Goal: Task Accomplishment & Management: Manage account settings

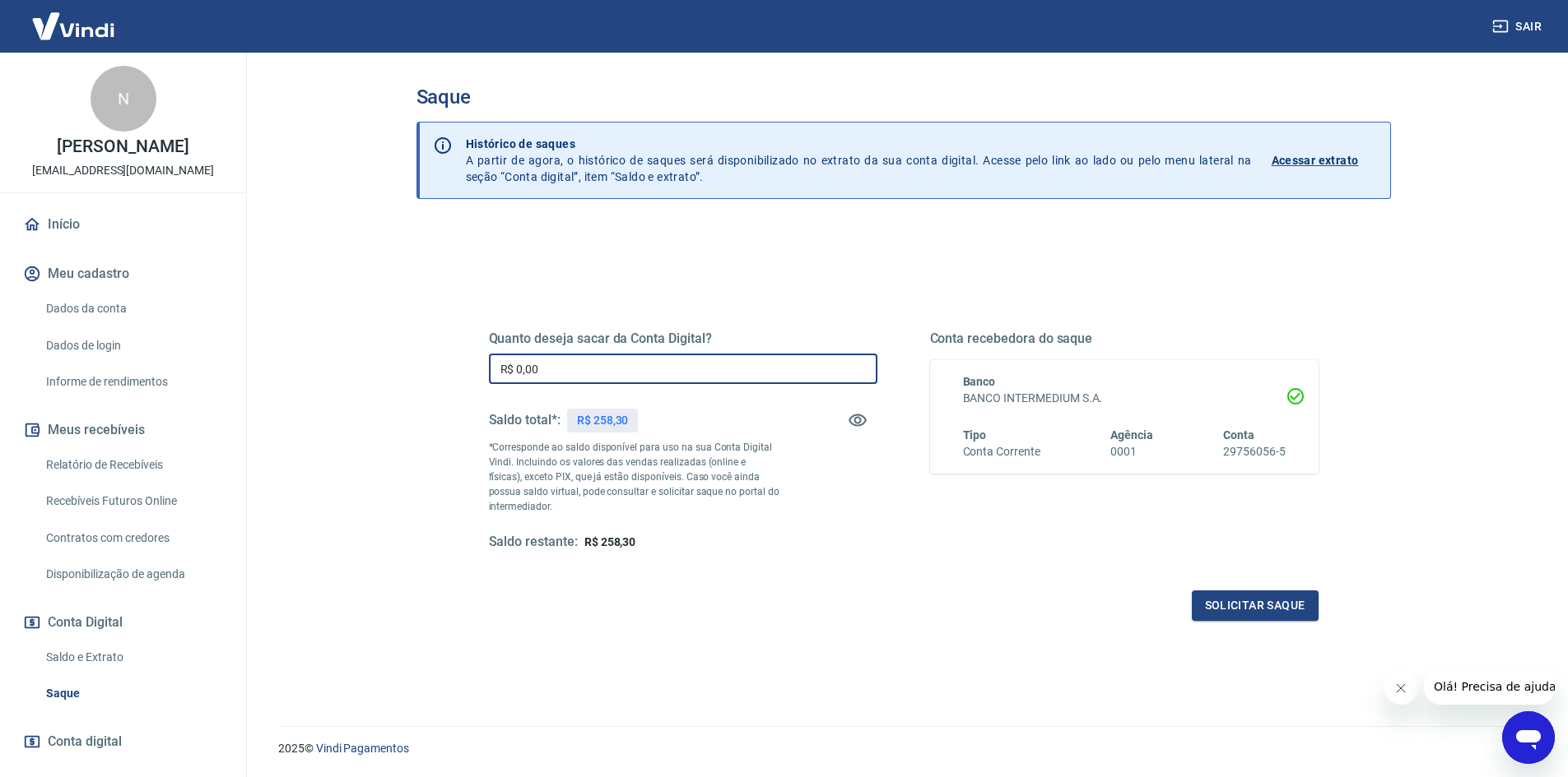
click at [703, 382] on input "R$ 0,00" at bounding box center [682, 368] width 388 height 30
type input "R$ 258,30"
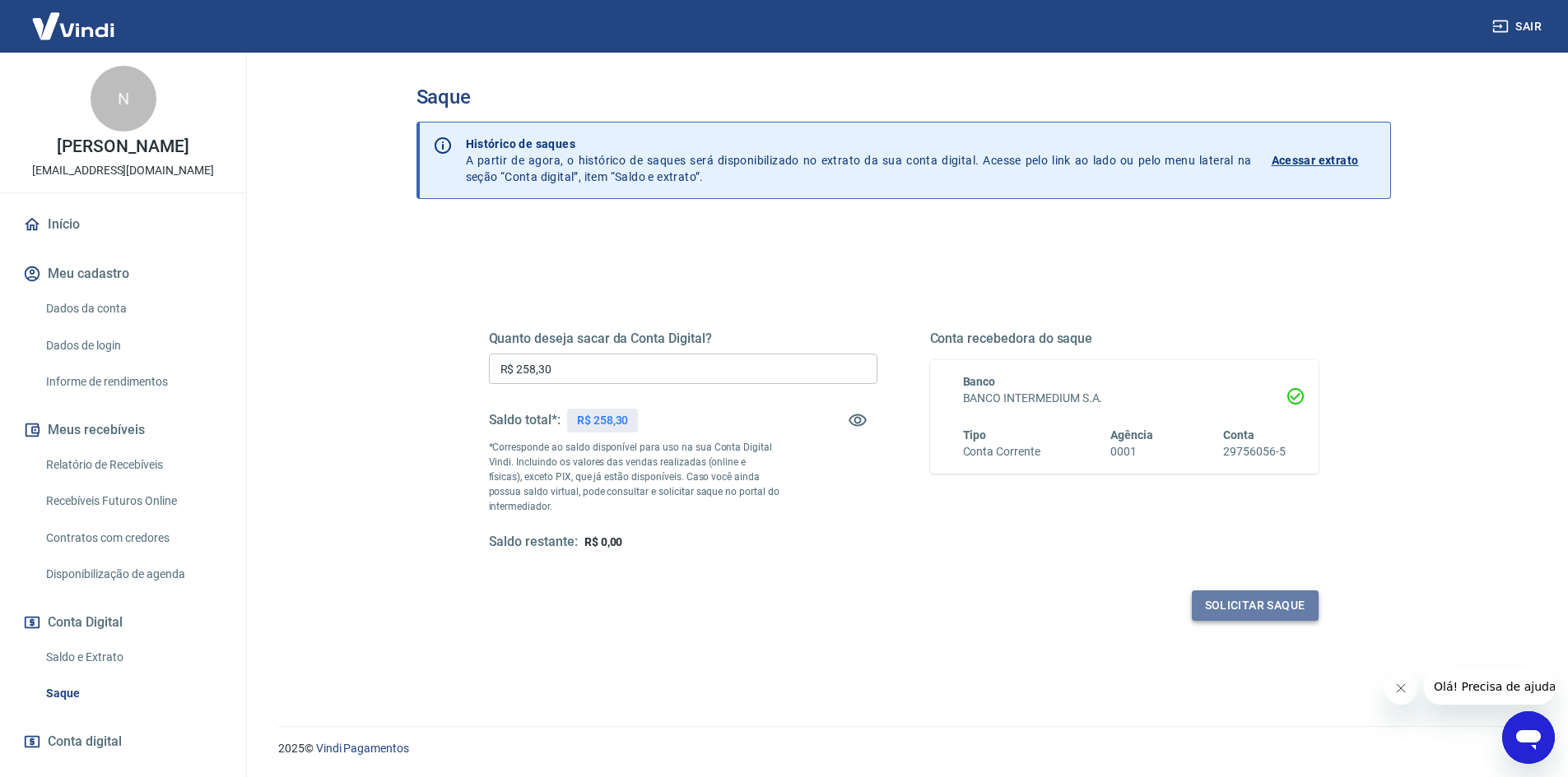
click at [1207, 606] on button "Solicitar saque" at bounding box center [1255, 605] width 127 height 30
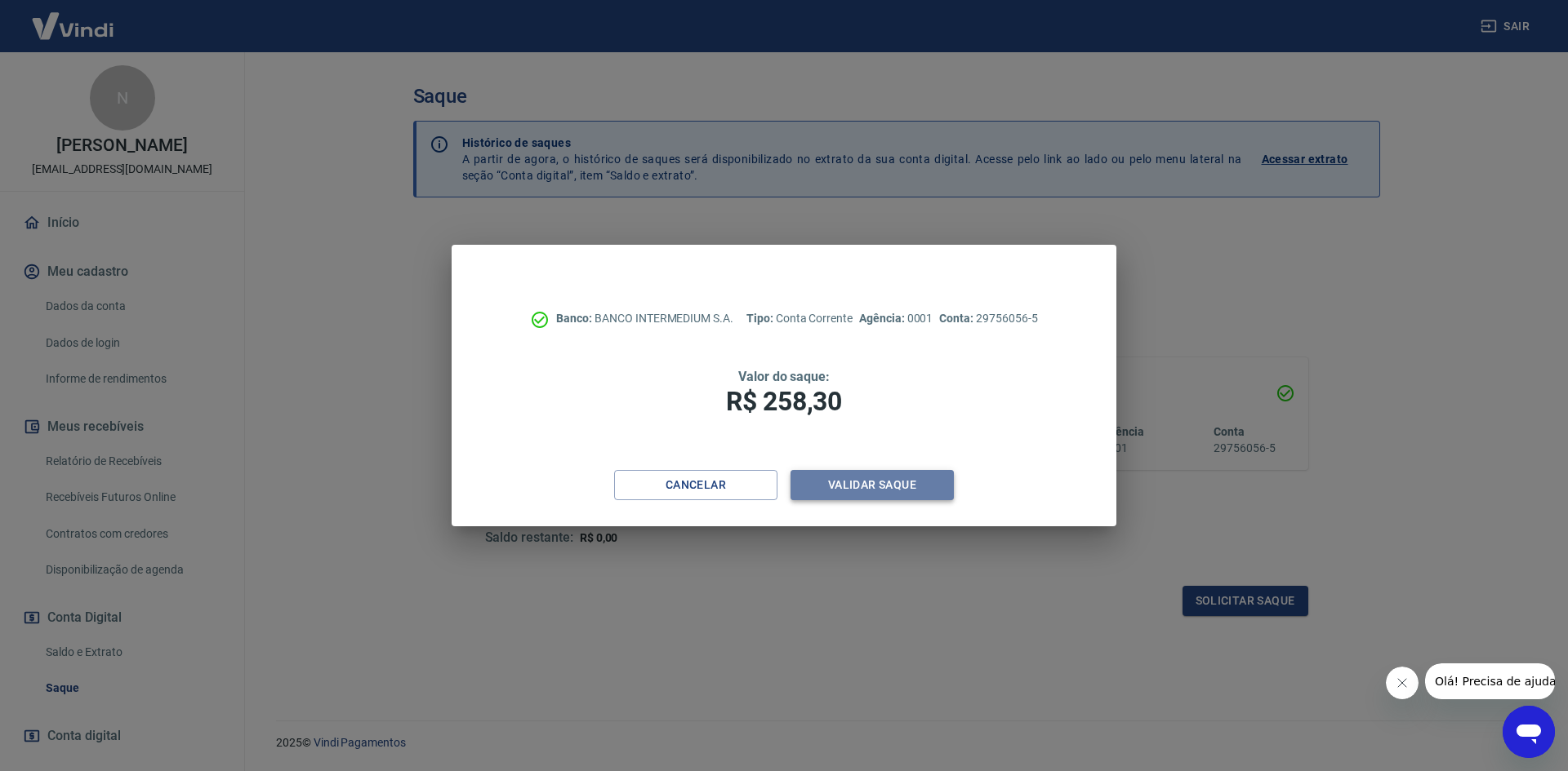
click at [826, 479] on button "Validar saque" at bounding box center [872, 485] width 163 height 30
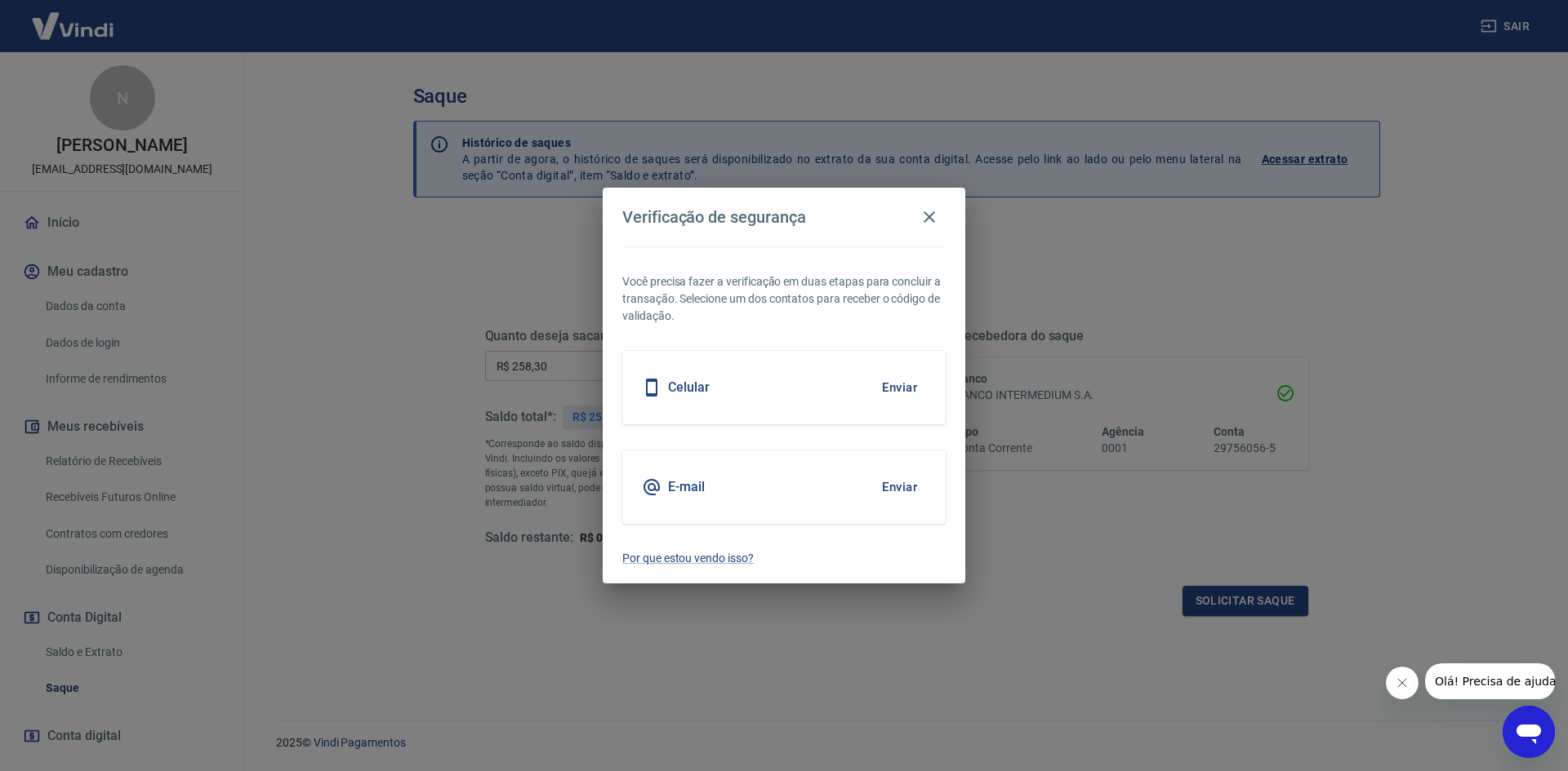
click at [912, 490] on button "Enviar" at bounding box center [899, 487] width 53 height 34
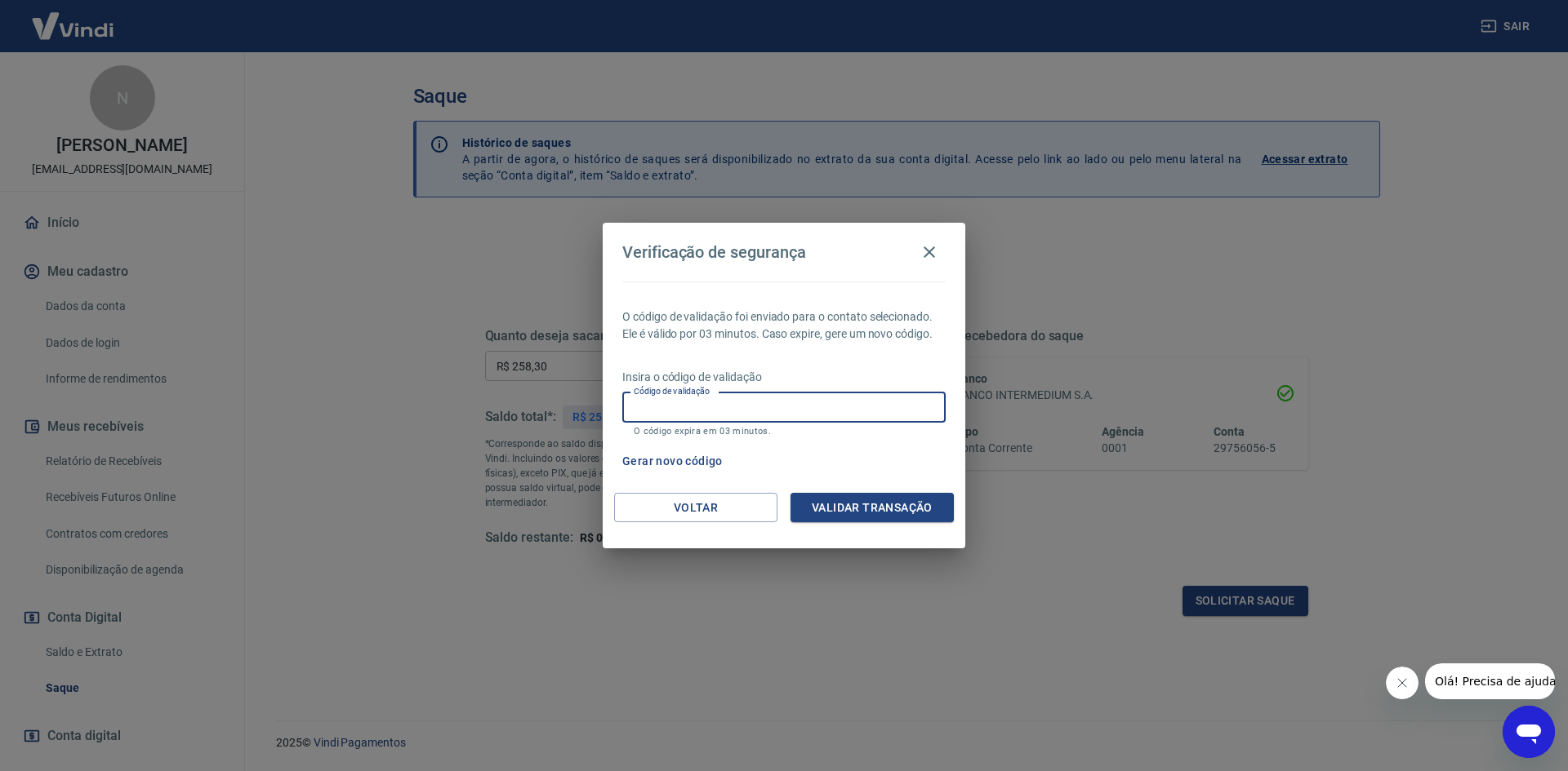
click at [788, 421] on input "Código de validação" at bounding box center [783, 407] width 323 height 30
paste input "979074"
type input "979074"
click at [863, 503] on button "Validar transação" at bounding box center [872, 507] width 163 height 30
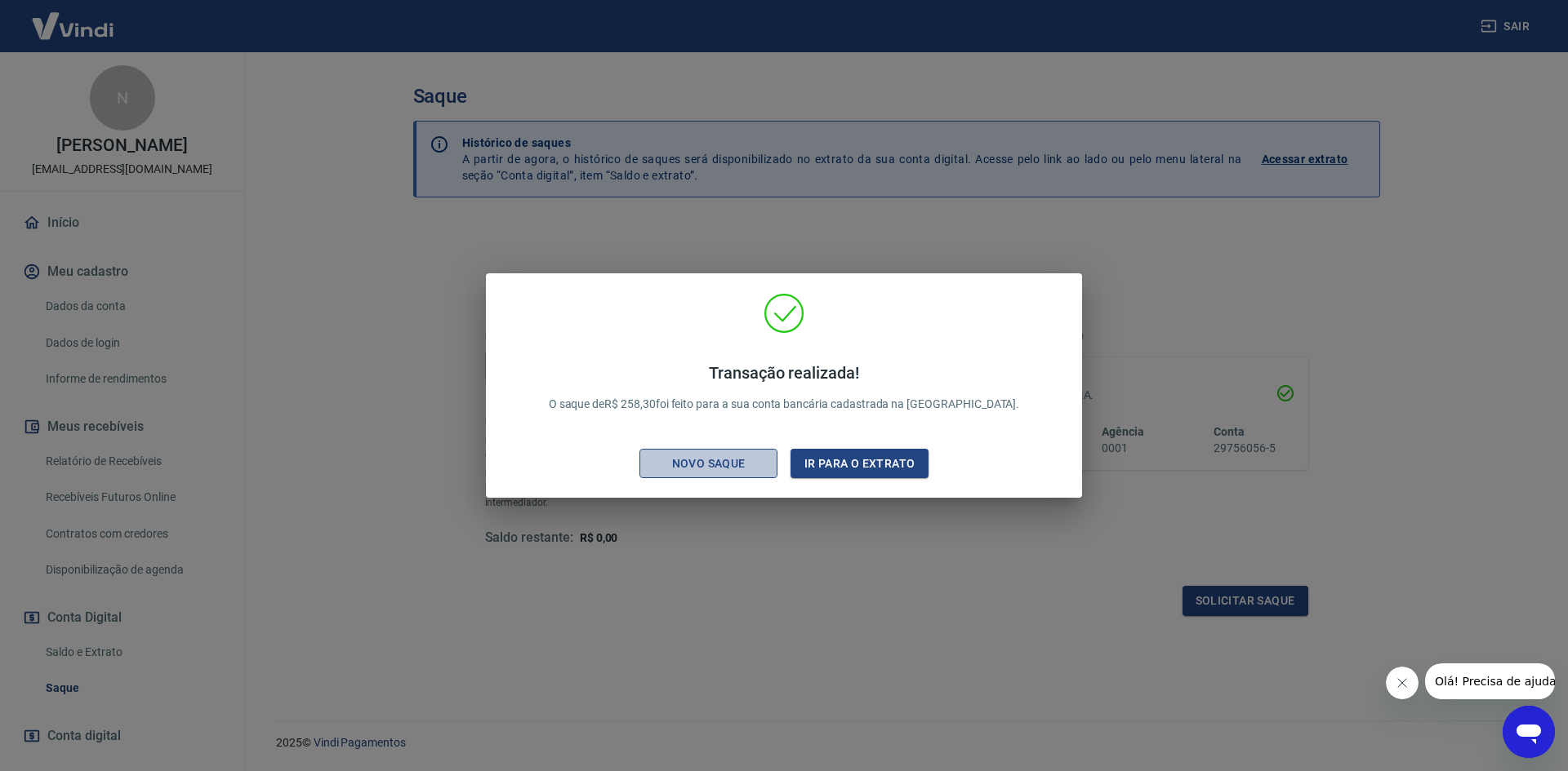
click at [727, 461] on div "Novo saque" at bounding box center [709, 464] width 113 height 20
